Goal: Transaction & Acquisition: Download file/media

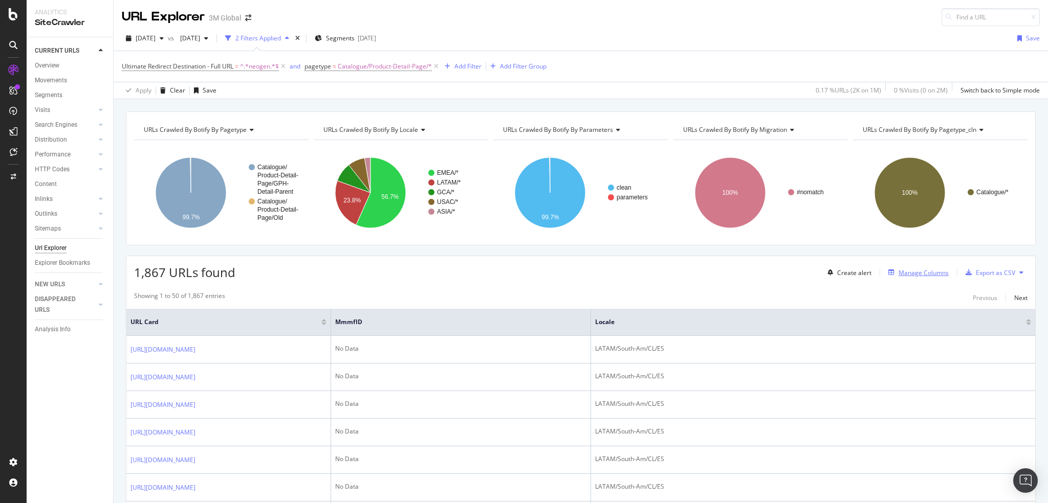
click at [906, 271] on div "Manage Columns" at bounding box center [924, 273] width 50 height 9
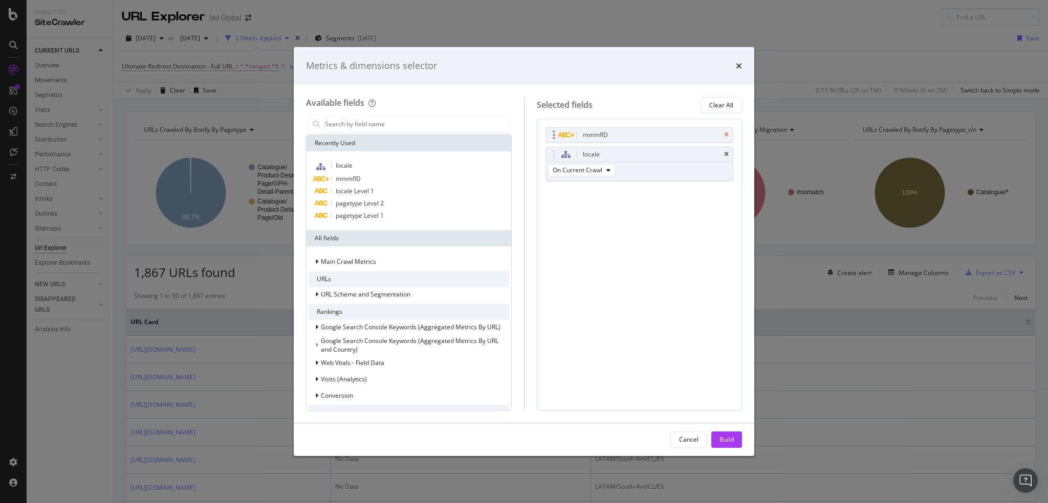
click at [726, 133] on icon "times" at bounding box center [726, 135] width 5 height 6
click at [440, 129] on input "modal" at bounding box center [416, 124] width 185 height 15
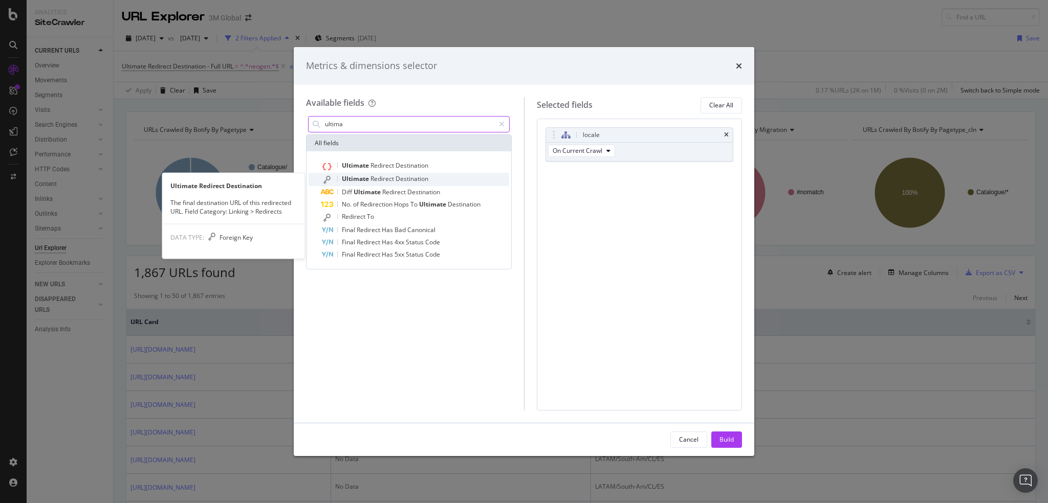
type input "ultima"
click at [397, 177] on span "Destination" at bounding box center [412, 178] width 33 height 9
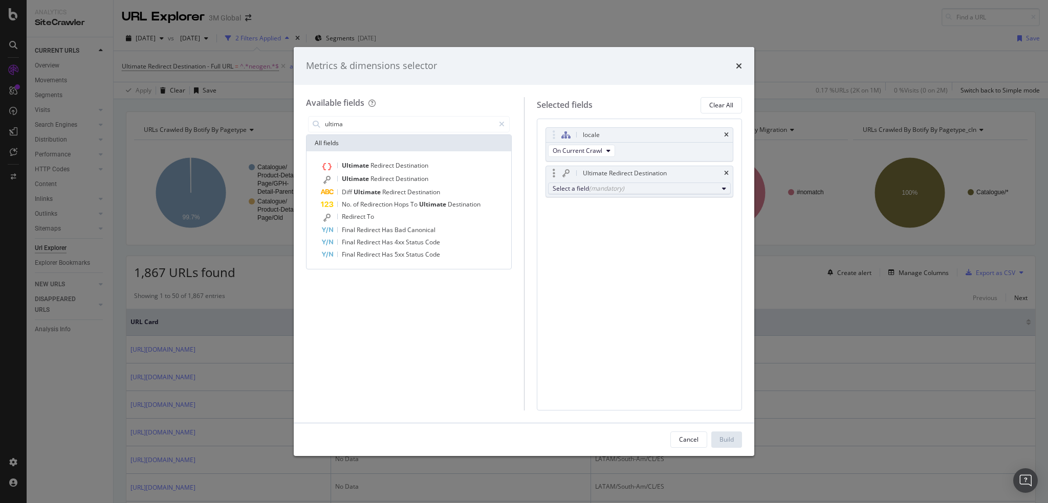
click at [619, 187] on div "(mandatory)" at bounding box center [606, 188] width 35 height 9
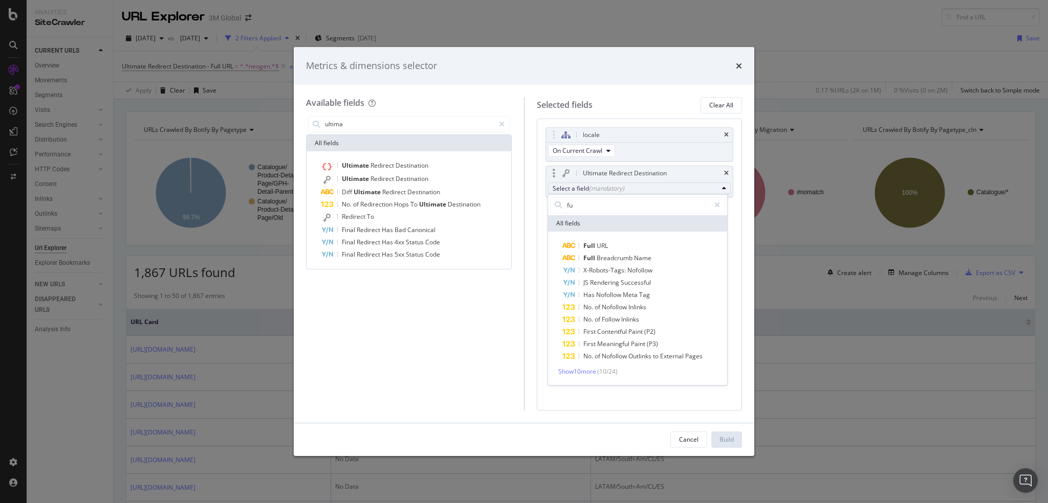
type input "f"
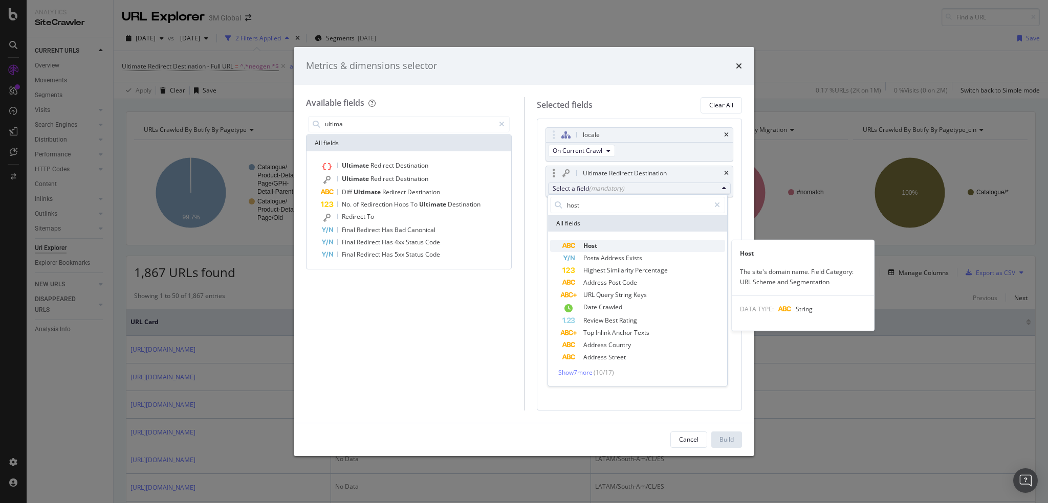
type input "host"
click at [605, 240] on span "Host" at bounding box center [643, 246] width 163 height 12
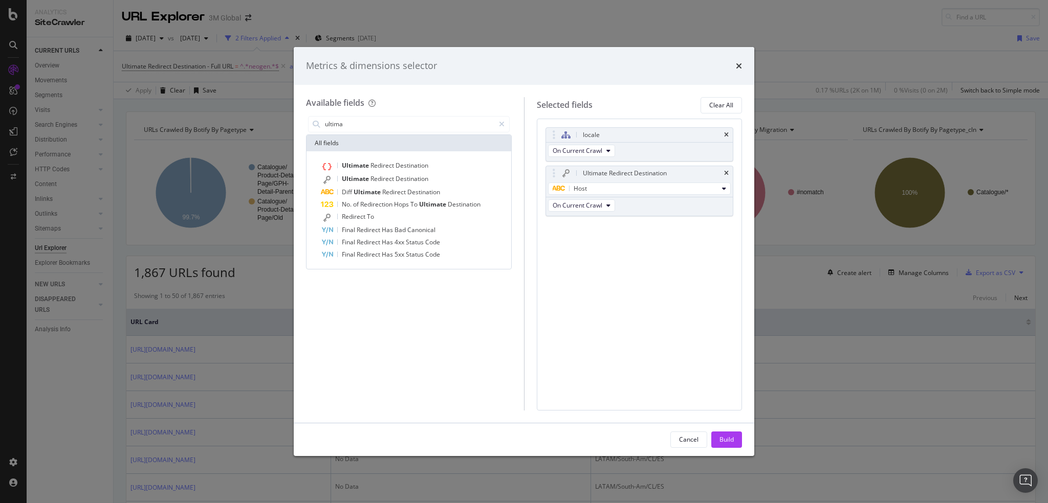
click at [725, 437] on div "Build" at bounding box center [726, 439] width 14 height 9
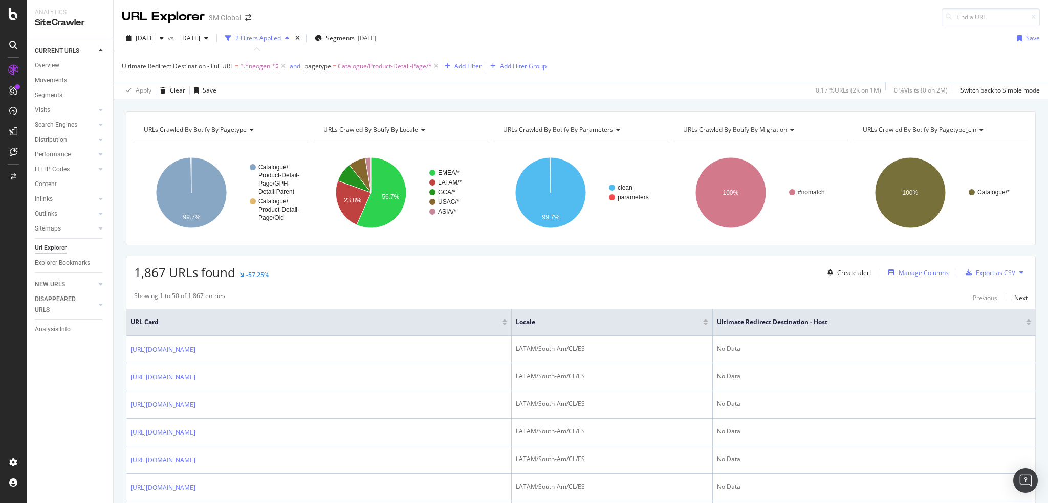
click at [906, 269] on div "Manage Columns" at bounding box center [924, 273] width 50 height 9
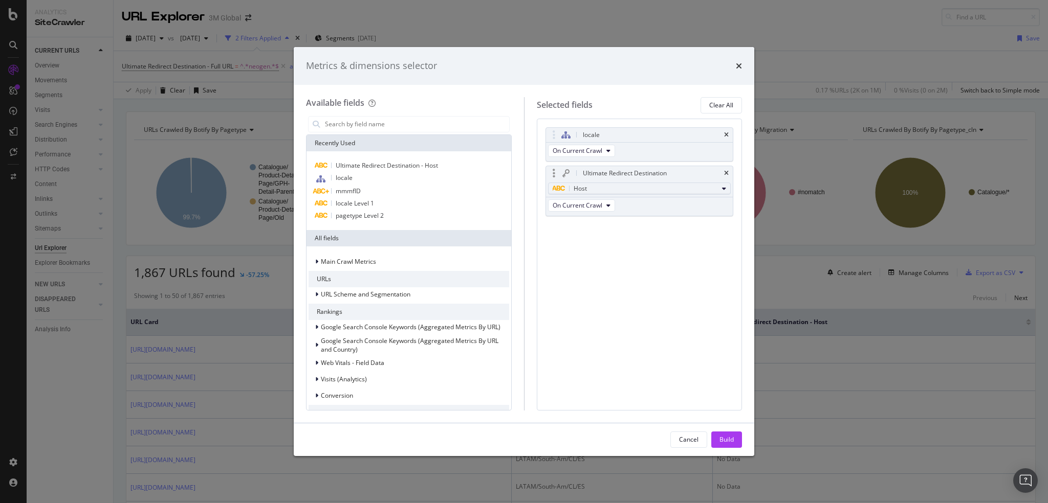
click at [610, 188] on div "Host" at bounding box center [636, 189] width 166 height 12
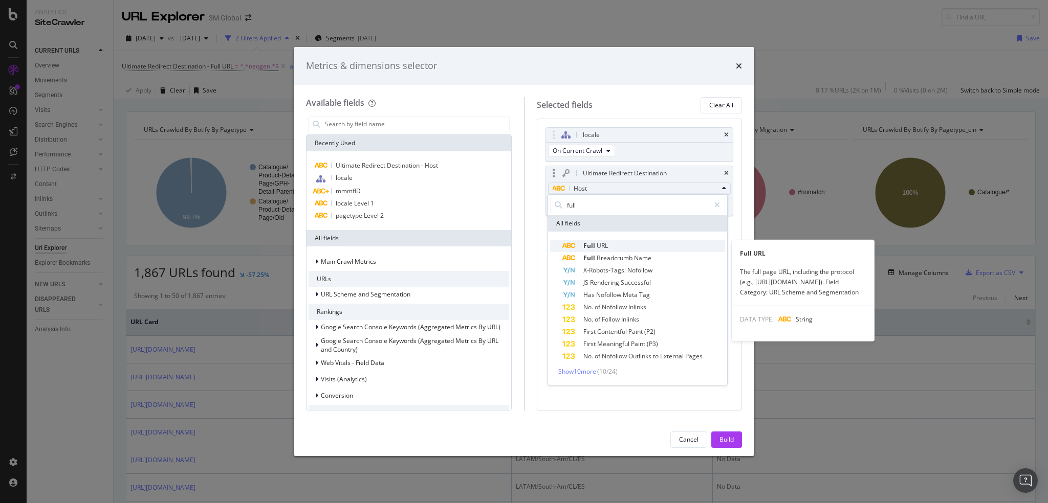
type input "full"
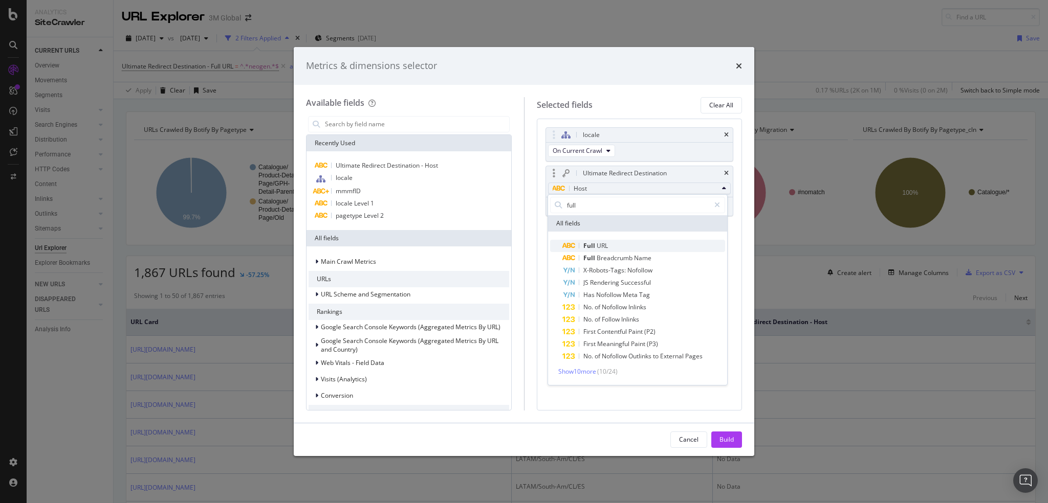
click at [601, 241] on div "Full URL" at bounding box center [585, 246] width 46 height 12
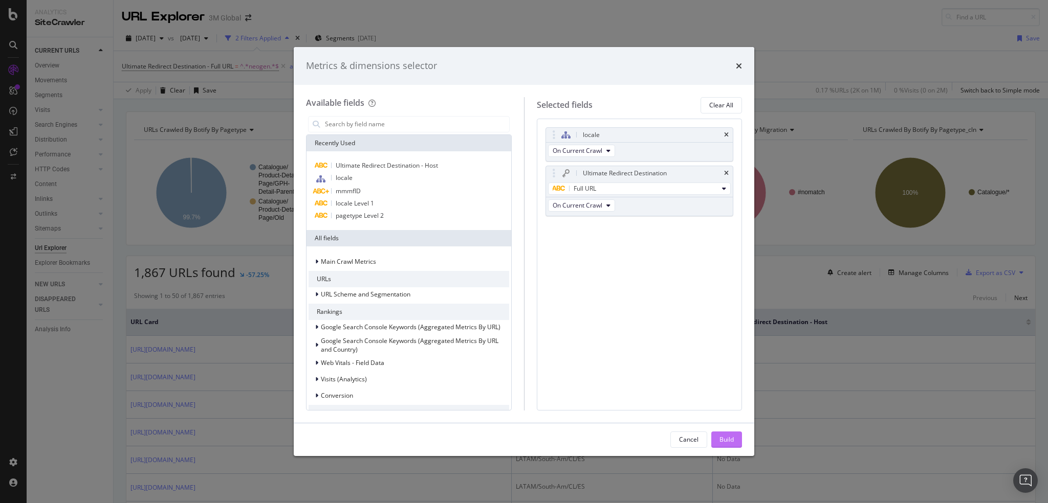
click at [727, 435] on div "Build" at bounding box center [726, 439] width 14 height 9
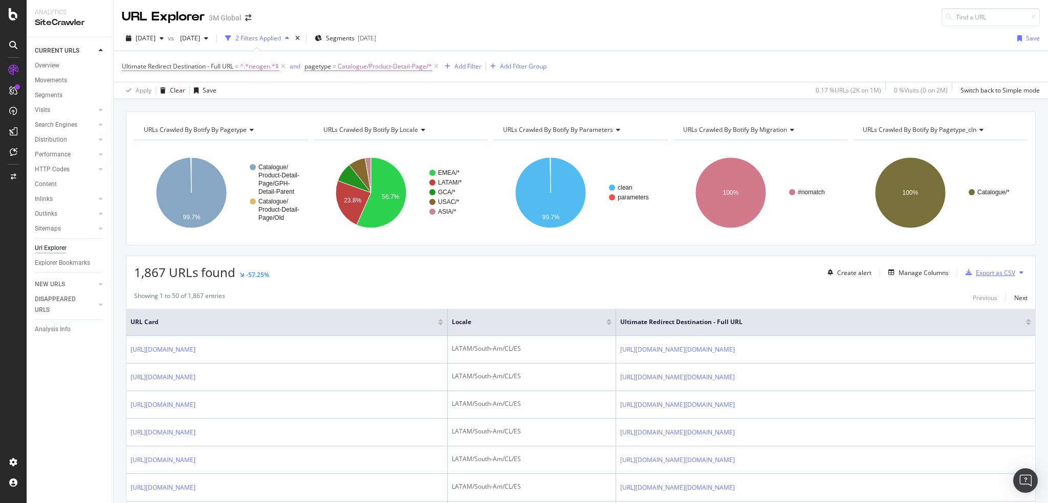
click at [981, 272] on div "Export as CSV" at bounding box center [995, 273] width 39 height 9
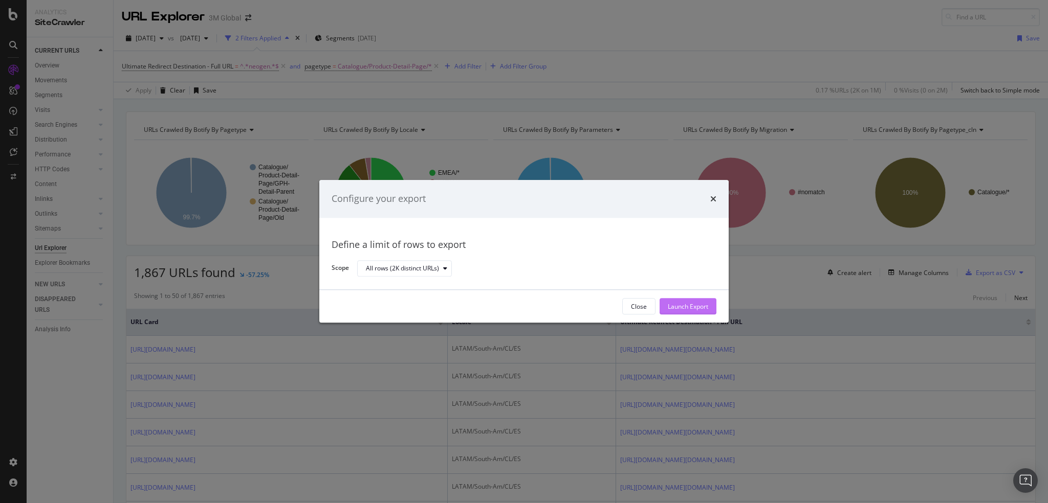
click at [697, 306] on div "Launch Export" at bounding box center [688, 306] width 40 height 9
